Goal: Communication & Community: Participate in discussion

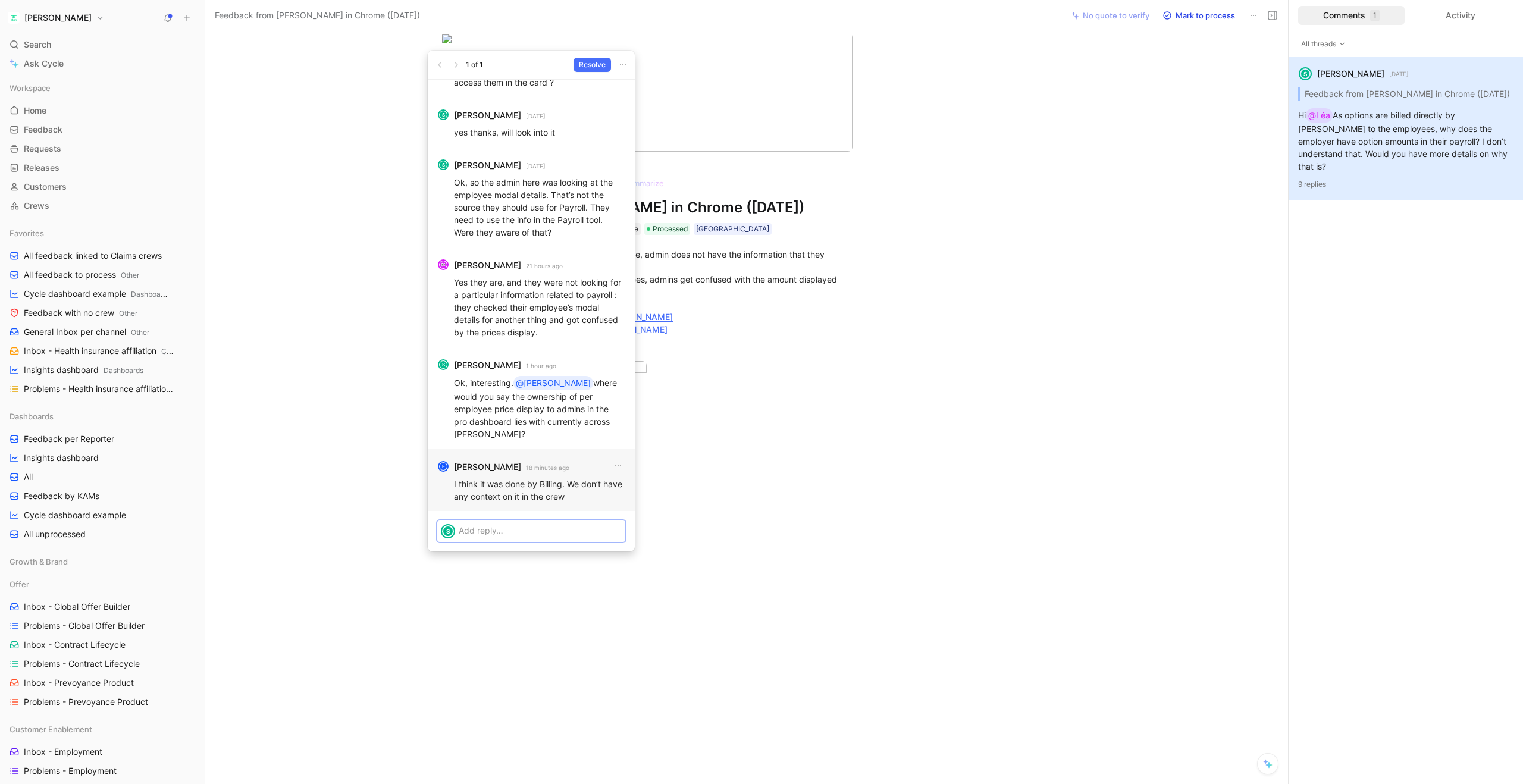
scroll to position [143, 0]
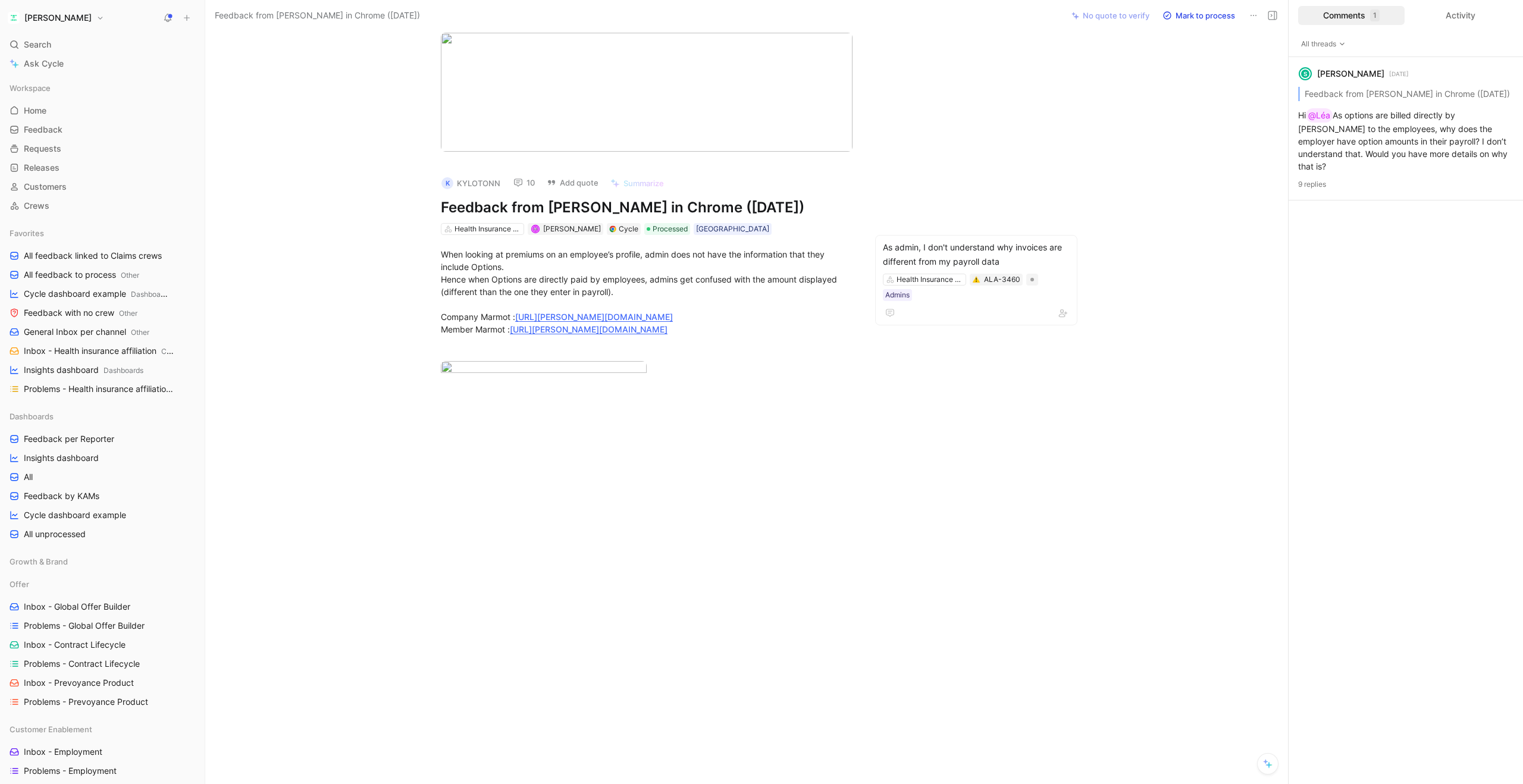
click at [524, 174] on button "10" at bounding box center [525, 183] width 32 height 17
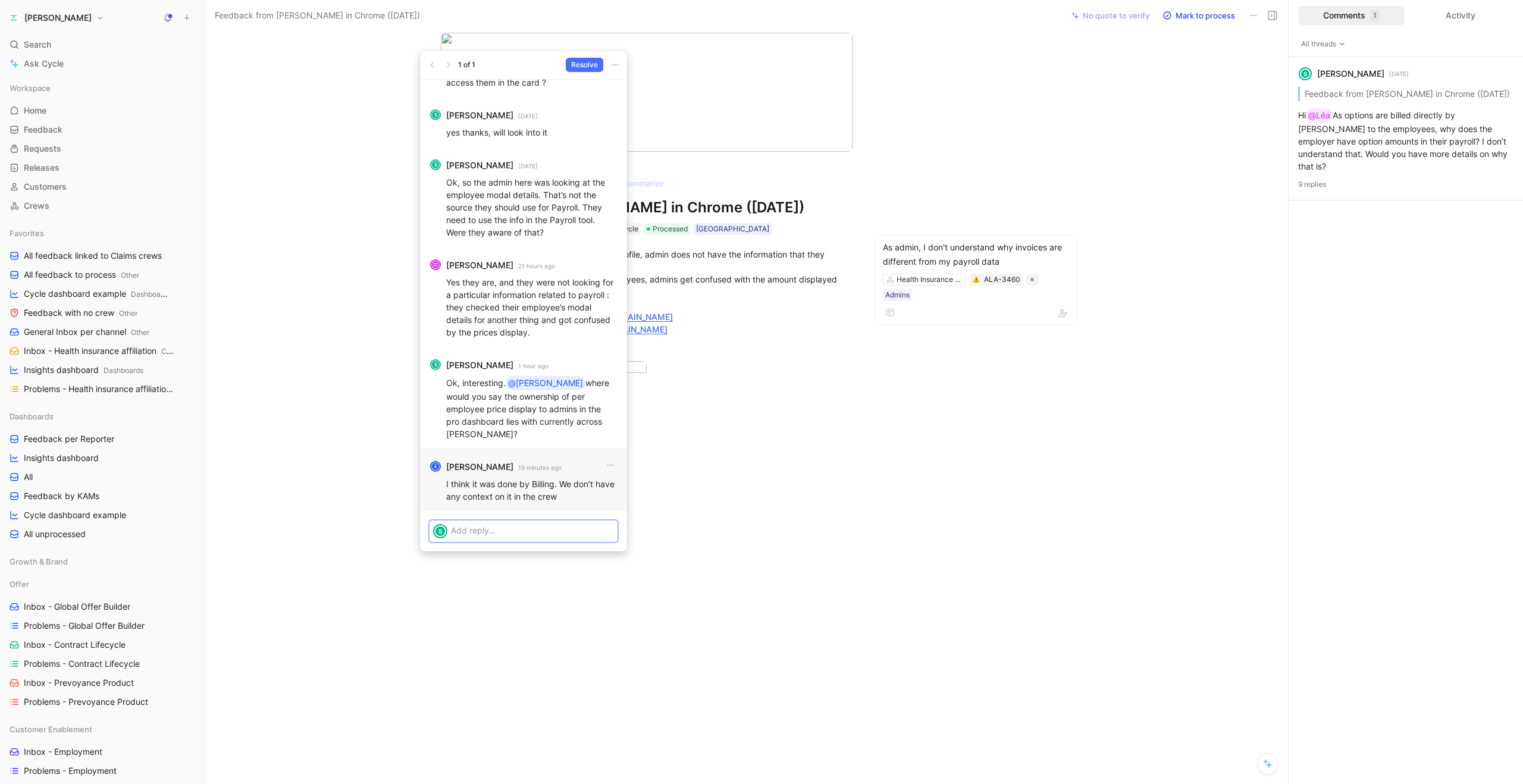
click at [531, 528] on p at bounding box center [532, 531] width 163 height 13
click at [539, 559] on span "[PERSON_NAME]" at bounding box center [570, 556] width 68 height 10
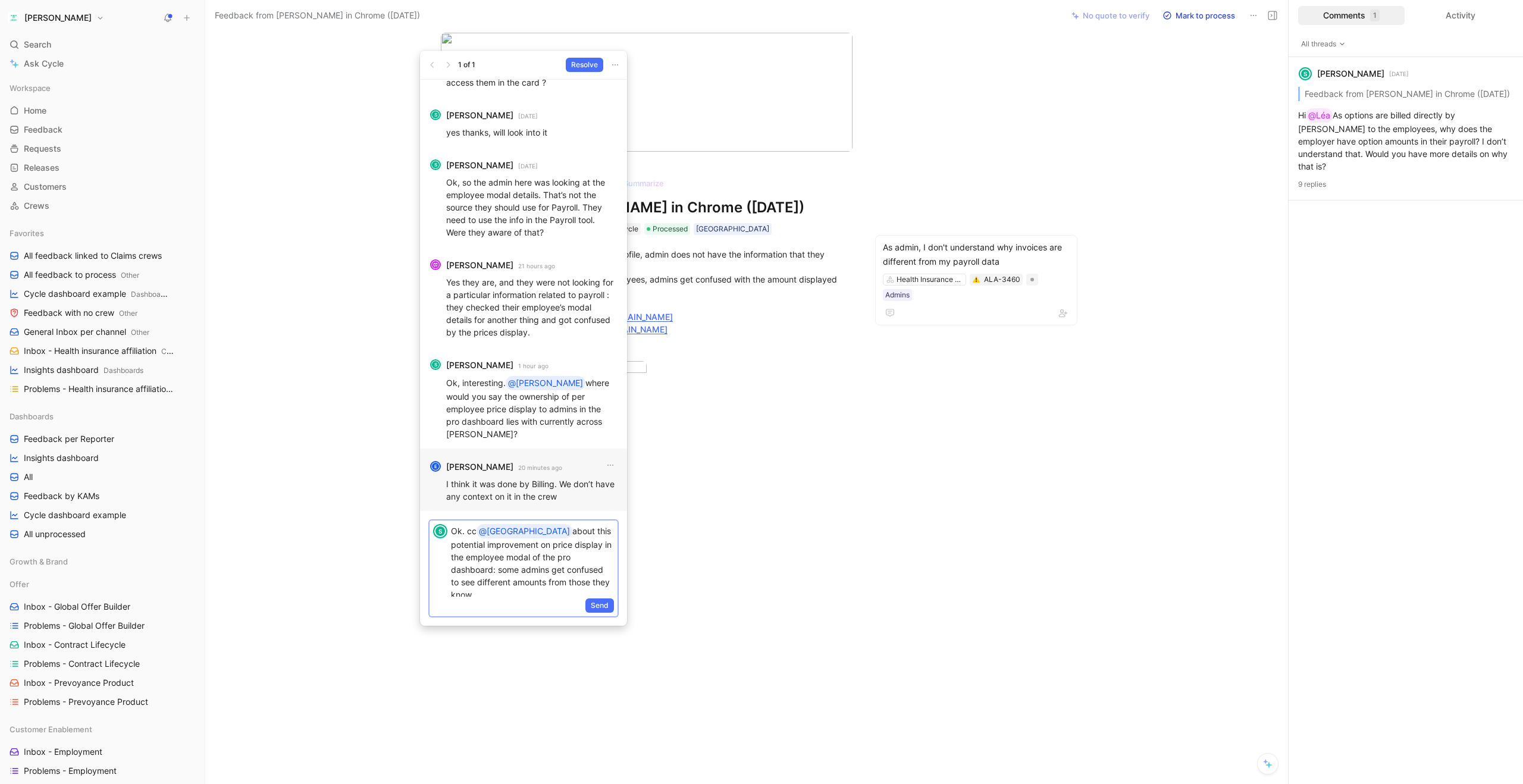
scroll to position [6, 0]
click at [531, 526] on p "Ok. cc @Charlotte about this potential improvement on price display in the empl…" at bounding box center [532, 556] width 163 height 77
click at [560, 594] on mark "[PERSON_NAME]" at bounding box center [593, 595] width 68 height 10
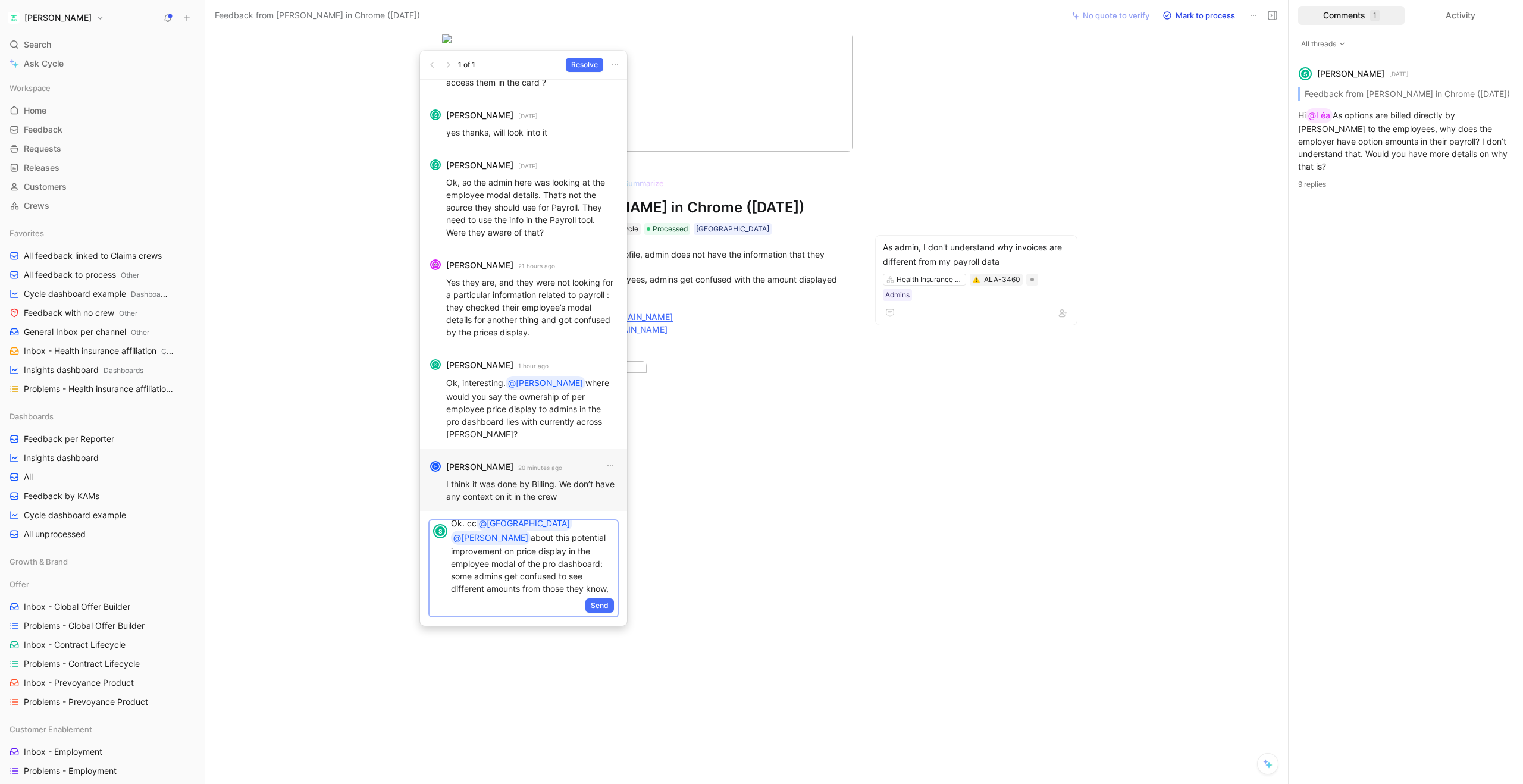
click at [598, 586] on p "Ok. cc @Charlotte @[PERSON_NAME] about this potential improvement on price disp…" at bounding box center [532, 562] width 163 height 91
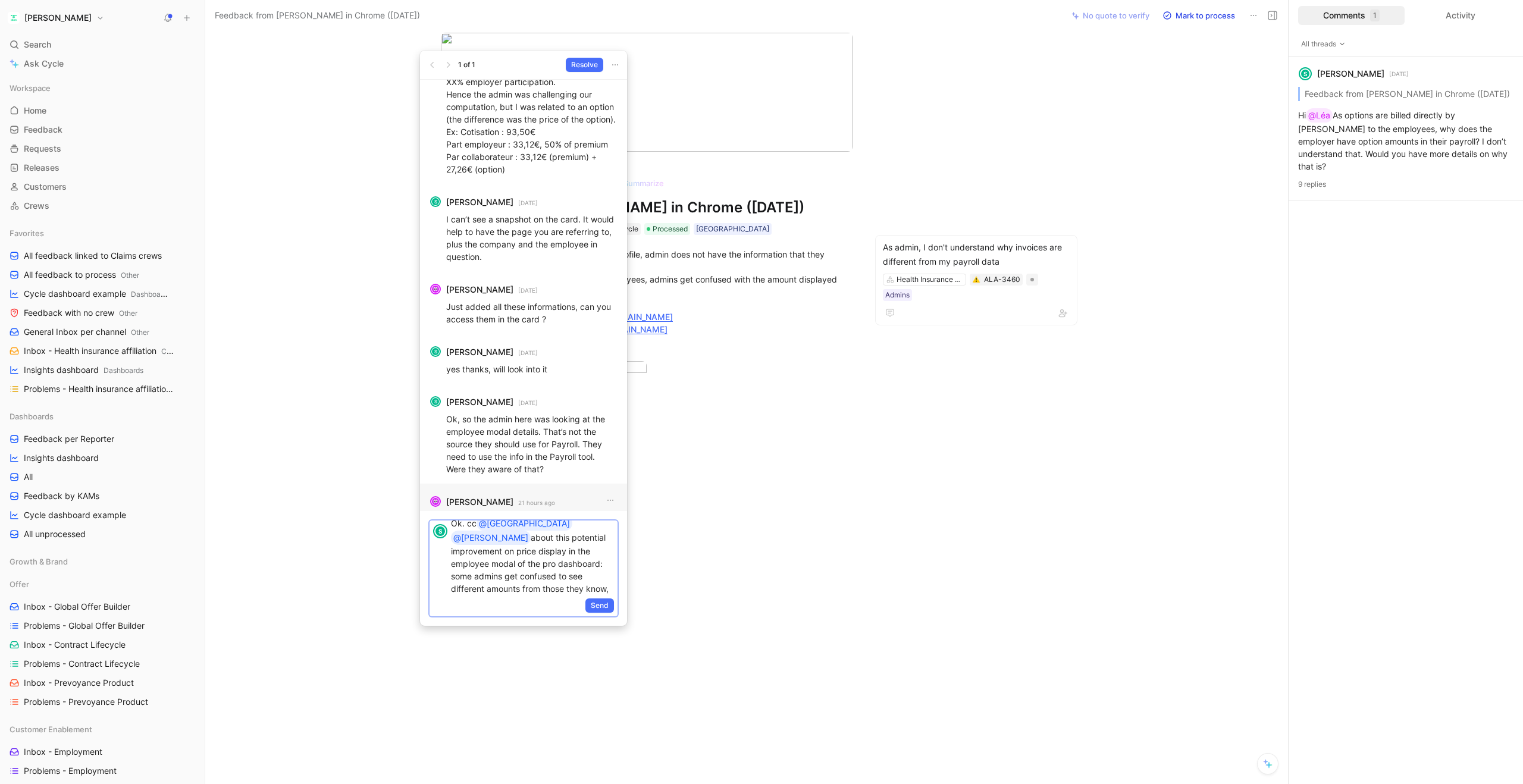
scroll to position [0, 0]
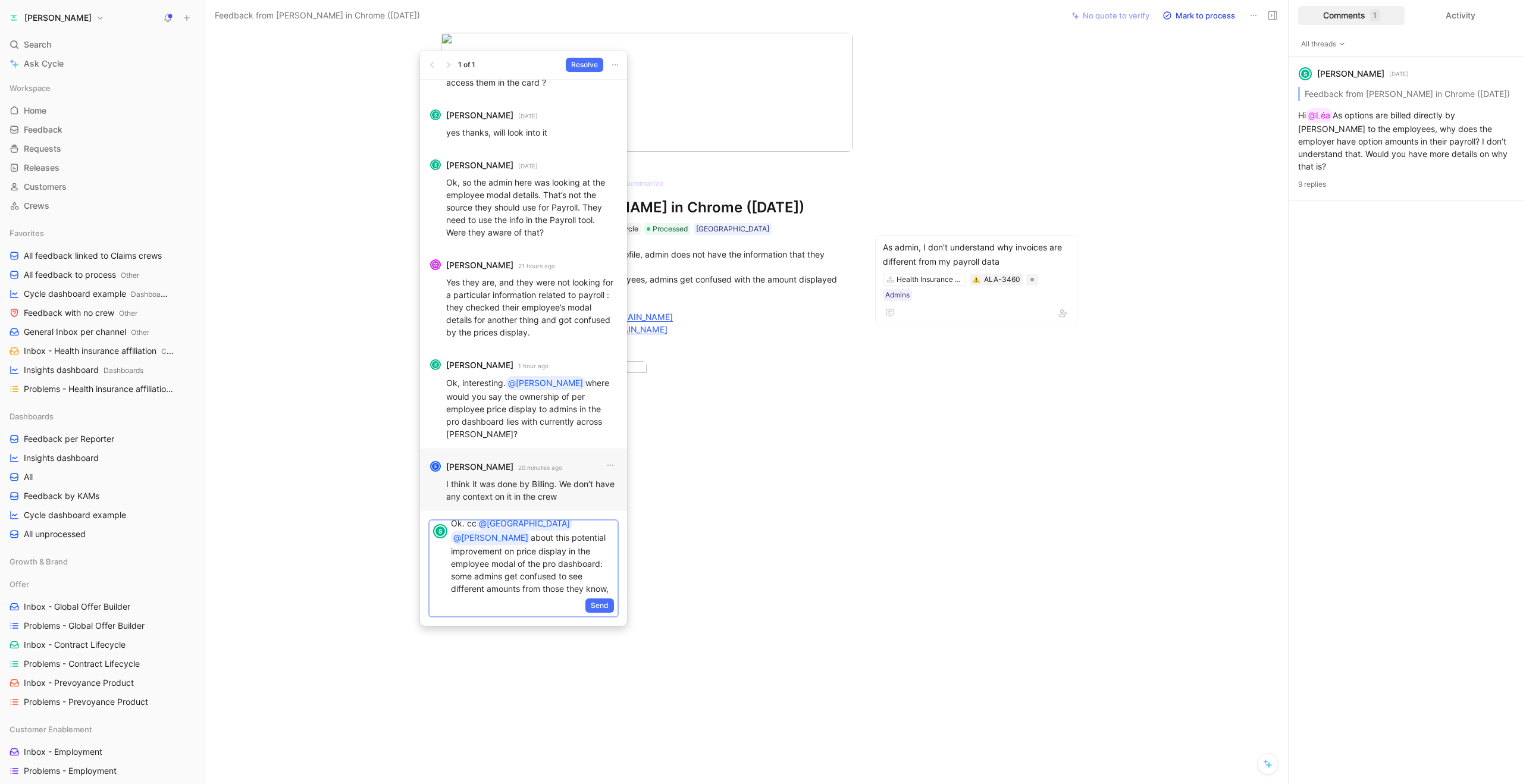
drag, startPoint x: 592, startPoint y: 590, endPoint x: 496, endPoint y: 585, distance: 96.1
click at [496, 585] on p "Ok. cc @Charlotte @[PERSON_NAME] about this potential improvement on price disp…" at bounding box center [532, 562] width 163 height 91
click at [514, 574] on p "Ok. cc @Charlotte @[PERSON_NAME] about this potential improvement on price disp…" at bounding box center [532, 562] width 163 height 91
click at [558, 590] on p "Ok. cc @Charlotte @[PERSON_NAME] about this potential improvement on price disp…" at bounding box center [532, 562] width 163 height 91
click at [568, 530] on p "Ok. cc @Charlotte @[PERSON_NAME] about this potential improvement on price disp…" at bounding box center [532, 589] width 163 height 129
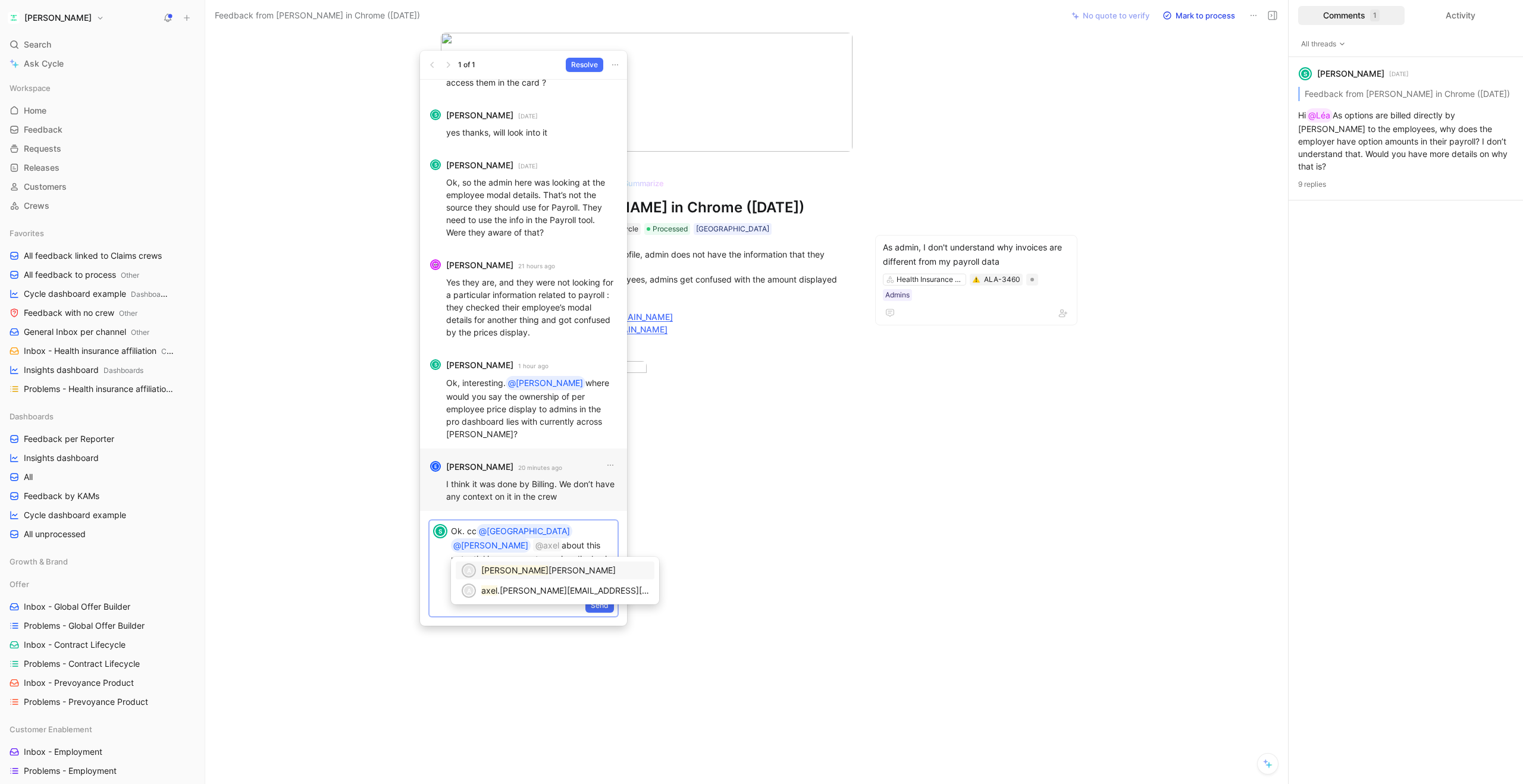
click at [548, 567] on span "[PERSON_NAME]" at bounding box center [582, 570] width 68 height 10
click at [588, 586] on p "Ok. cc @Charlotte @[PERSON_NAME] @Axel about this potential improvement on pric…" at bounding box center [532, 543] width 163 height 129
click at [466, 589] on p "Ok. cc @Charlotte @[PERSON_NAME] @Axel about this potential improvement on pric…" at bounding box center [532, 532] width 163 height 129
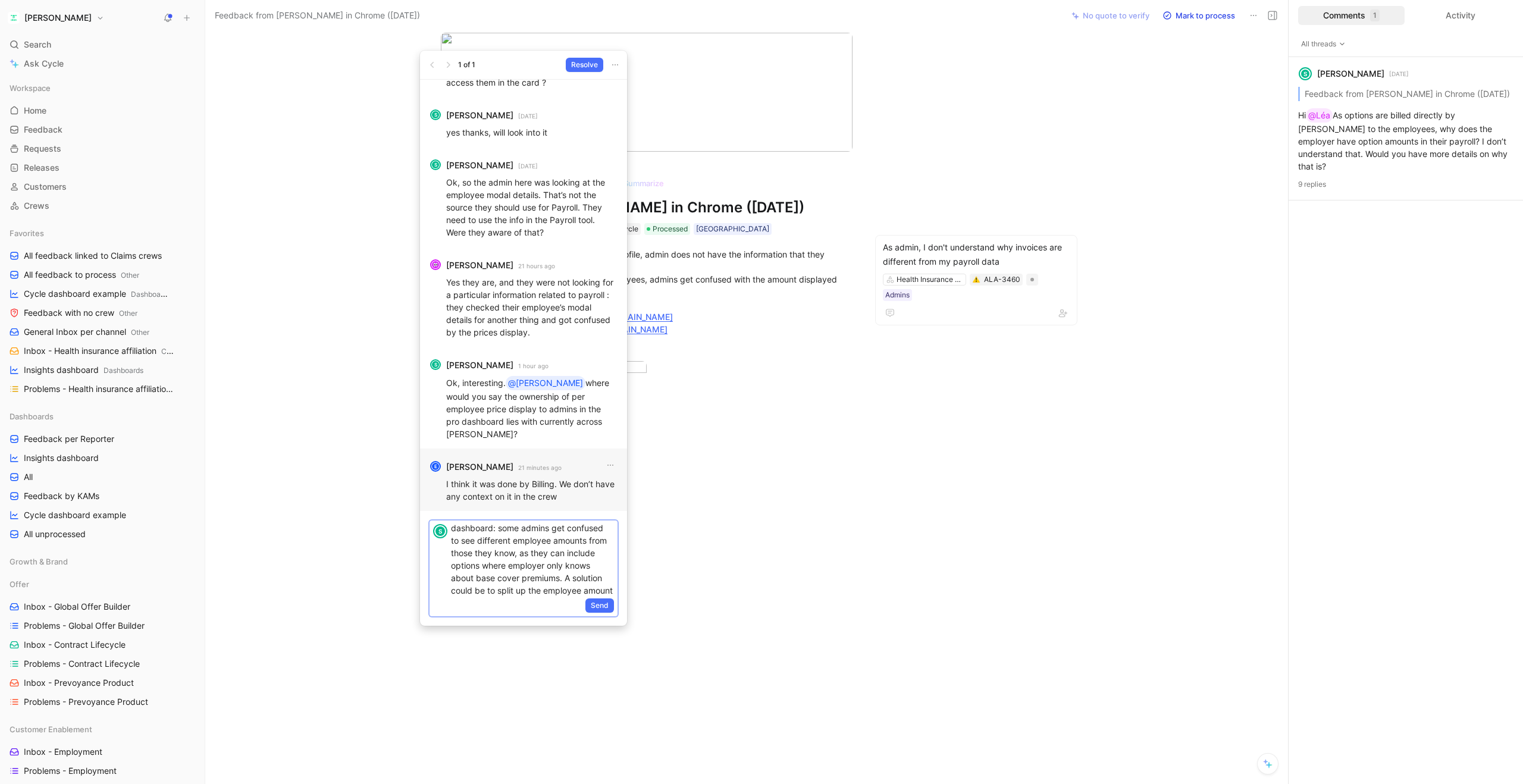
click at [532, 591] on p "Ok. cc @Charlotte @[PERSON_NAME] @Axel about this potential improvement on pric…" at bounding box center [532, 532] width 163 height 129
click at [598, 607] on span "Send" at bounding box center [599, 605] width 18 height 12
